Goal: Navigation & Orientation: Find specific page/section

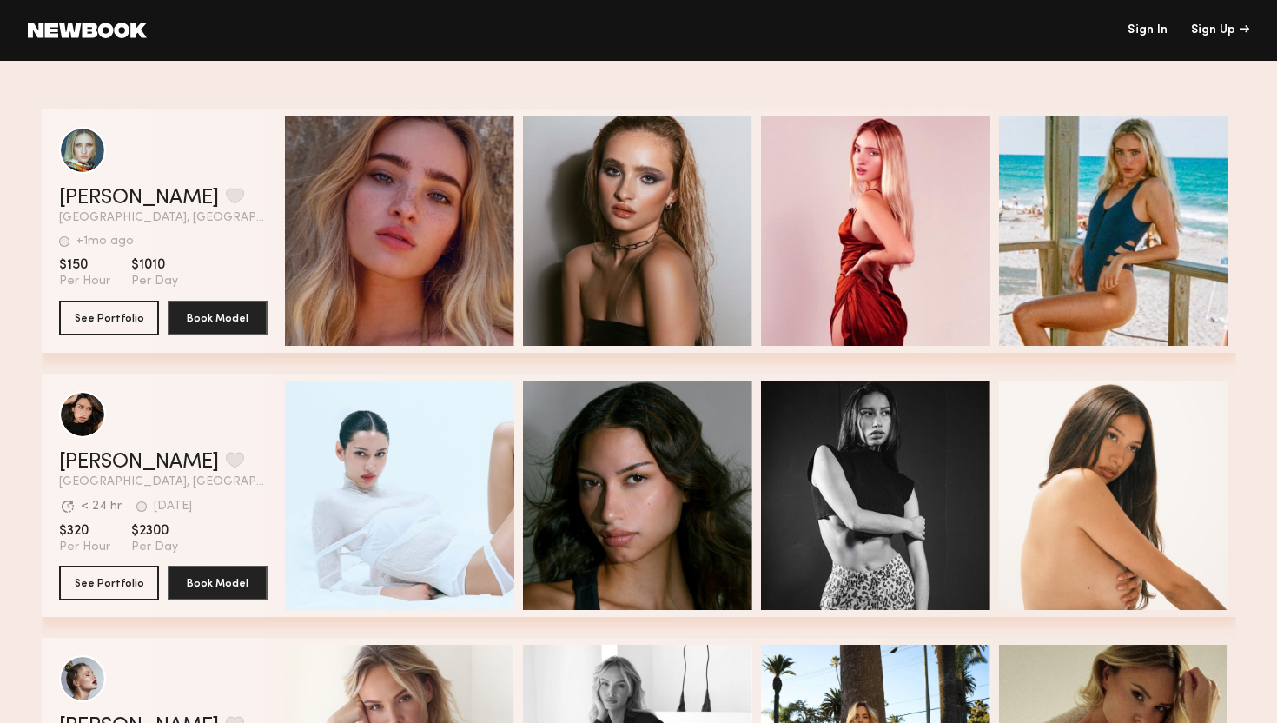
click at [66, 29] on link at bounding box center [87, 31] width 119 height 16
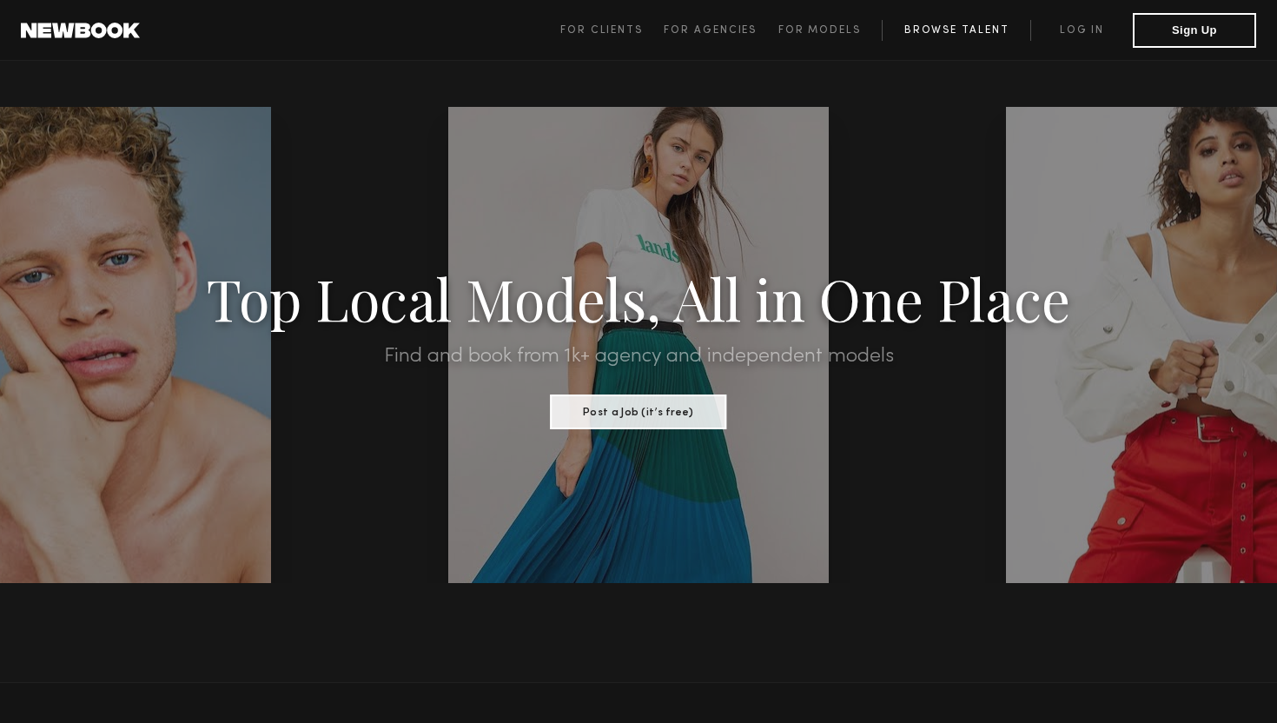
click at [921, 38] on link "Browse Talent" at bounding box center [955, 30] width 149 height 21
